Goal: Use online tool/utility: Use online tool/utility

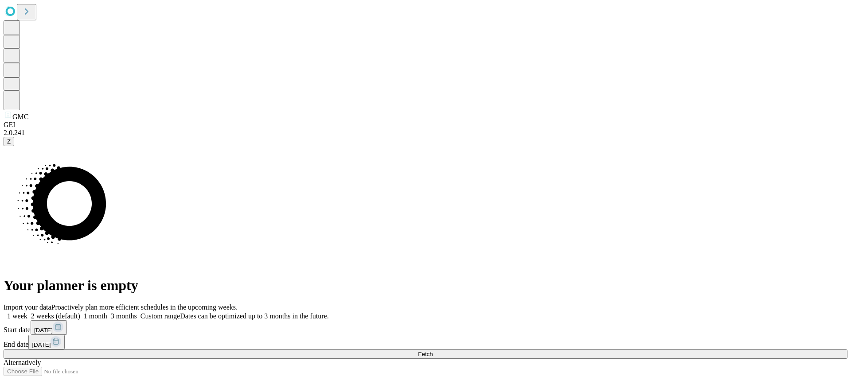
click at [677, 350] on button "Fetch" at bounding box center [426, 354] width 844 height 9
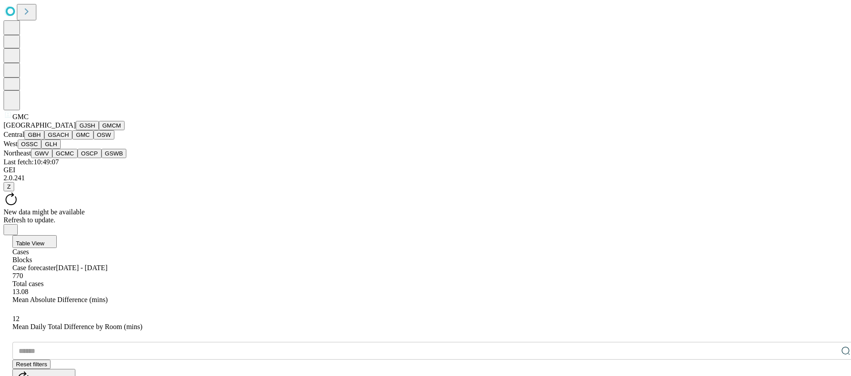
scroll to position [193, 0]
